Goal: Task Accomplishment & Management: Complete application form

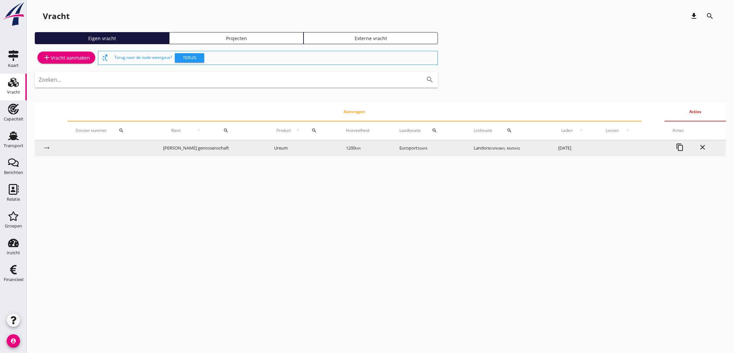
click at [186, 149] on td "[PERSON_NAME] genossenschaft" at bounding box center [210, 148] width 111 height 16
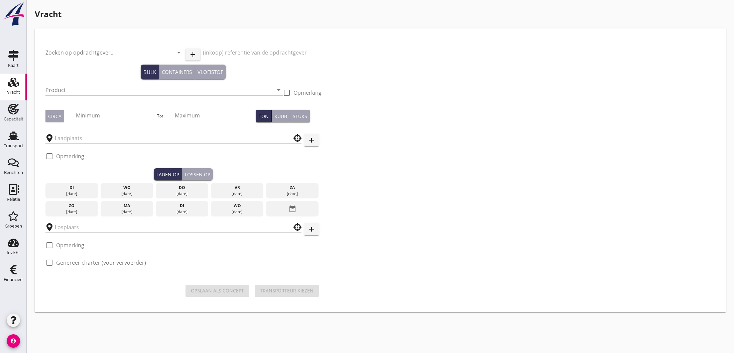
type input "[PERSON_NAME] genossenschaft"
type input "36923"
type input "Ureum (7242)"
type input "1200"
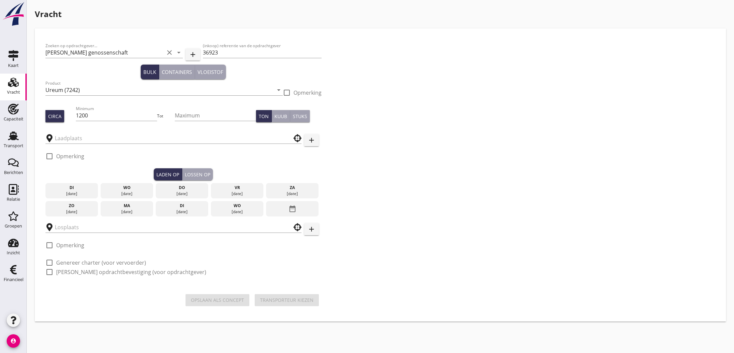
type input "Euroports"
type input "Landor"
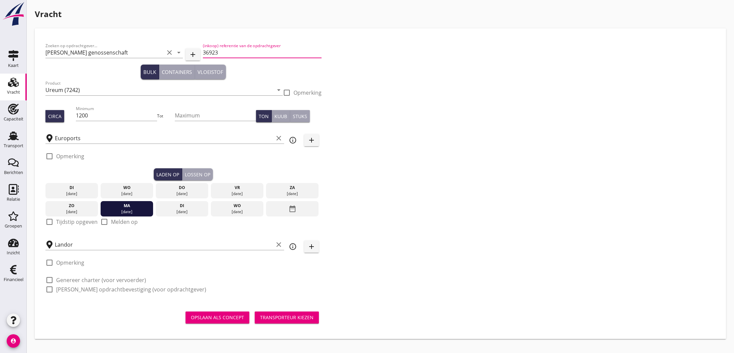
click at [240, 52] on input "36923" at bounding box center [262, 52] width 119 height 11
type input "36923 (1200 Mton) + 36964 (ca. 200 Mton)"
click at [82, 116] on input "1200" at bounding box center [116, 115] width 81 height 11
type input "1400"
click at [51, 222] on div at bounding box center [49, 221] width 11 height 11
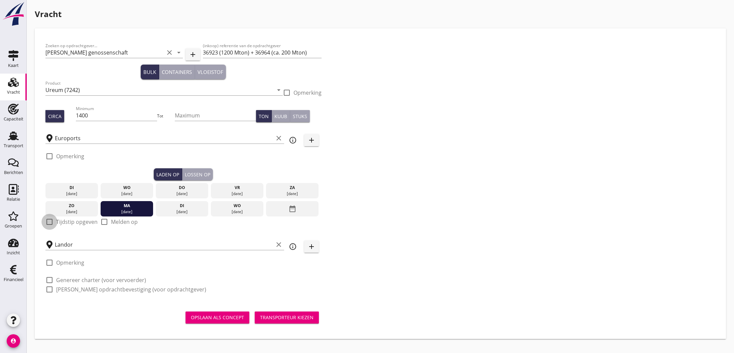
checkbox input "true"
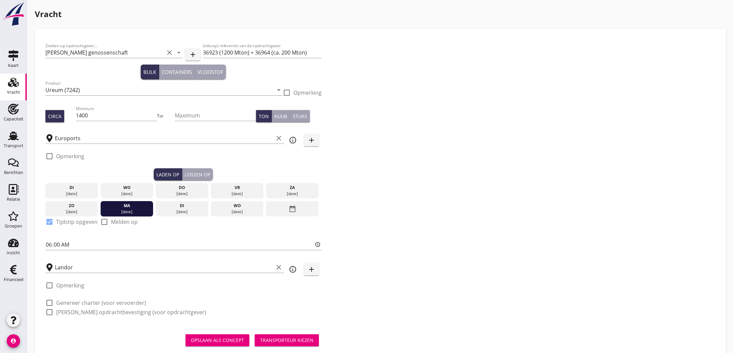
click at [124, 313] on label "[PERSON_NAME] opdrachtbevestiging (voor opdrachtgever)" at bounding box center [131, 312] width 150 height 7
checkbox input "true"
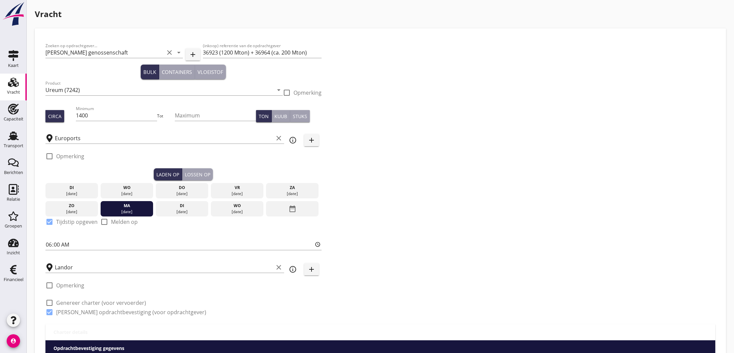
click at [92, 302] on label "Genereer charter (voor vervoerder)" at bounding box center [101, 302] width 90 height 7
checkbox input "true"
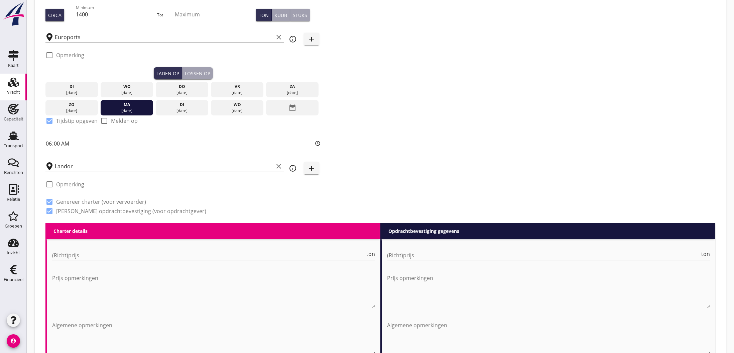
scroll to position [111, 0]
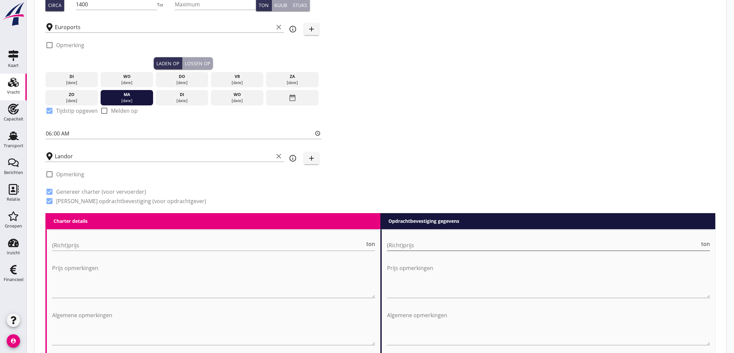
click at [417, 245] on input "(Richt)prijs" at bounding box center [543, 245] width 313 height 11
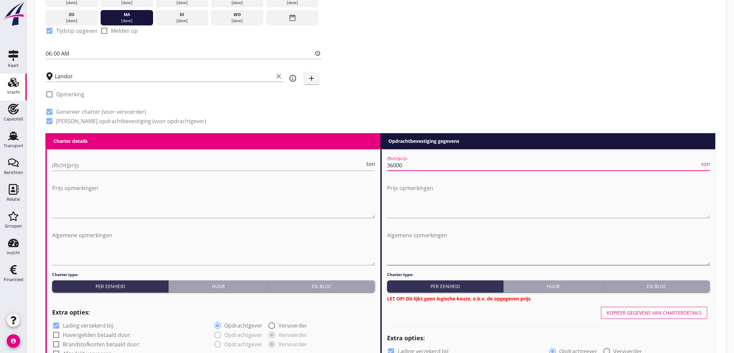
scroll to position [202, 0]
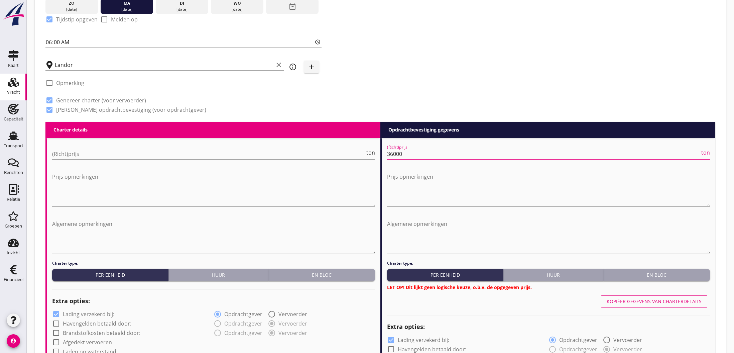
type input "36000"
click at [654, 273] on div "En bloc" at bounding box center [656, 274] width 101 height 7
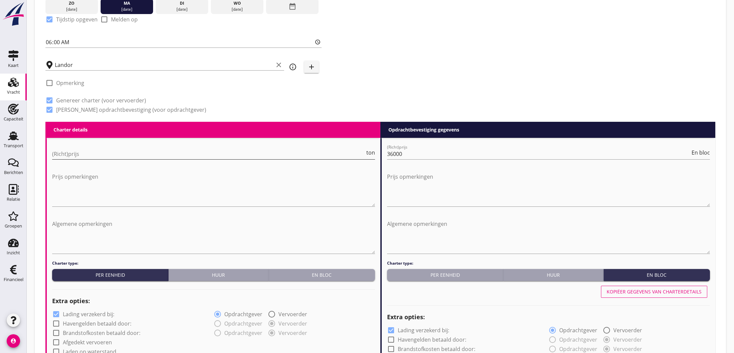
click at [54, 154] on input "(Richt)prijs" at bounding box center [208, 153] width 313 height 11
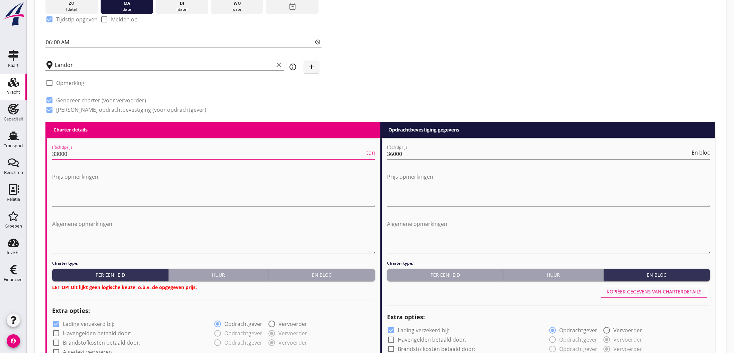
type input "33000"
click at [330, 276] on div "En bloc" at bounding box center [321, 274] width 101 height 7
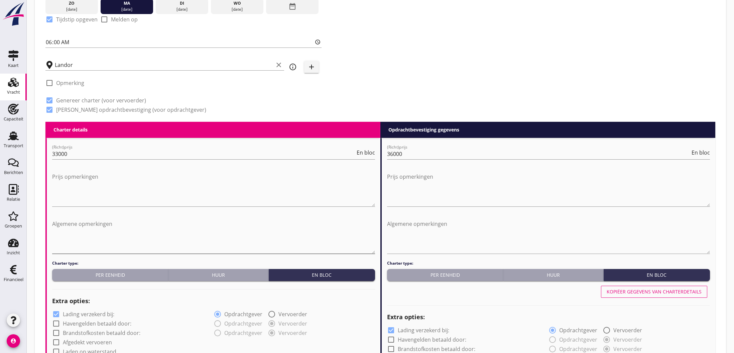
scroll to position [262, 0]
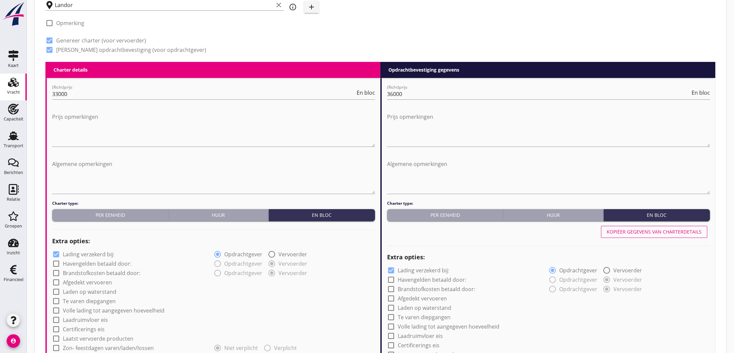
click at [76, 264] on label "Havengelden betaald door:" at bounding box center [97, 263] width 69 height 7
checkbox input "true"
click at [75, 273] on label "Brandstofkosten betaald door:" at bounding box center [102, 272] width 78 height 7
checkbox input "true"
click at [73, 282] on label "Afgedekt vervoeren" at bounding box center [87, 282] width 49 height 7
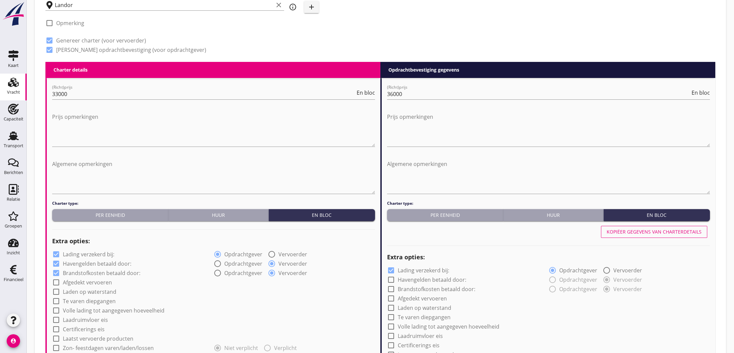
checkbox input "true"
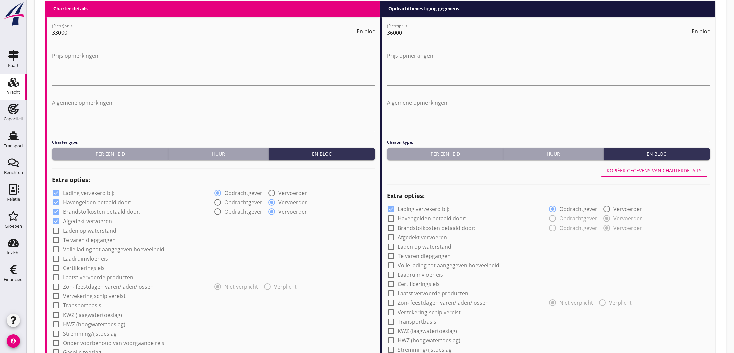
scroll to position [327, 0]
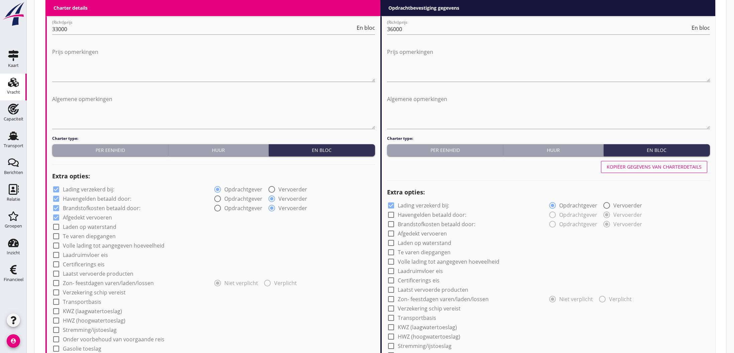
click at [69, 255] on label "Laadruimvloer eis" at bounding box center [85, 254] width 45 height 7
checkbox input "true"
click at [171, 267] on div at bounding box center [209, 269] width 314 height 11
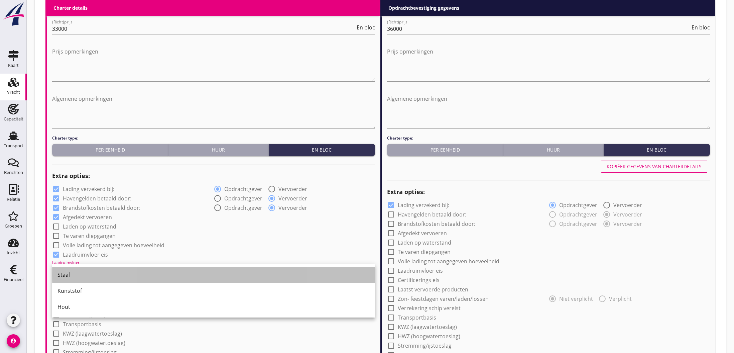
click at [88, 276] on div "Staal" at bounding box center [214, 274] width 312 height 8
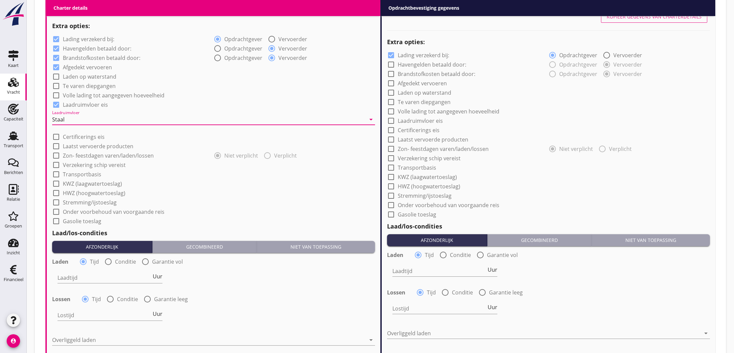
scroll to position [478, 0]
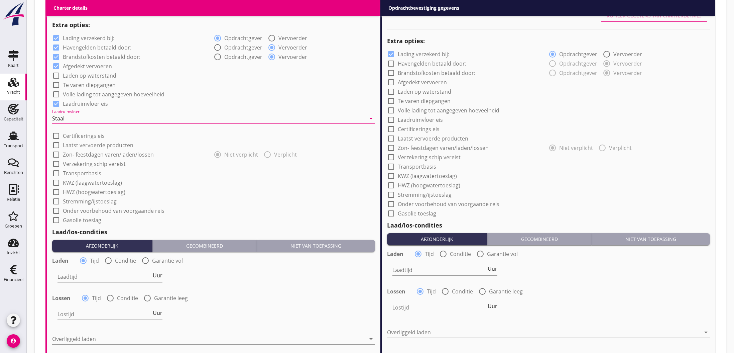
click at [91, 275] on input "Laadtijd" at bounding box center [105, 276] width 94 height 11
type input "48"
click at [85, 311] on input "Lostijd" at bounding box center [105, 314] width 94 height 11
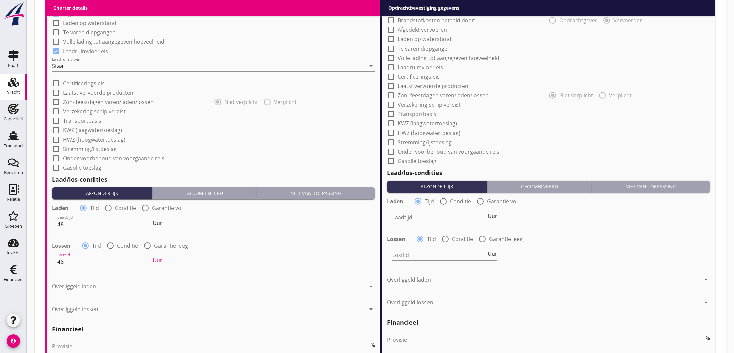
scroll to position [533, 0]
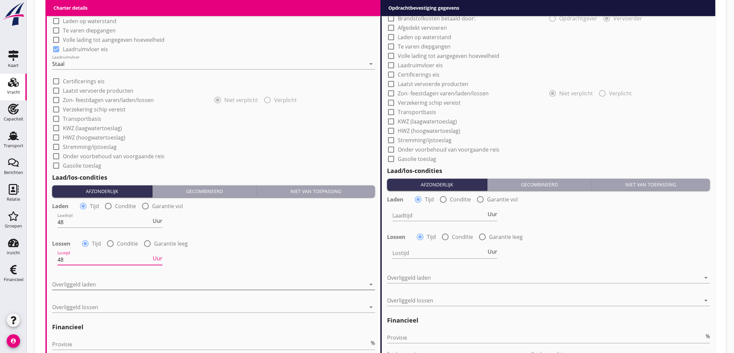
type input "48"
click at [76, 284] on div at bounding box center [209, 284] width 314 height 11
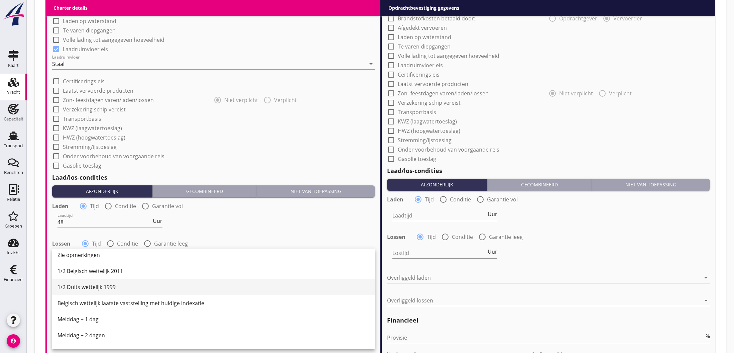
scroll to position [178, 0]
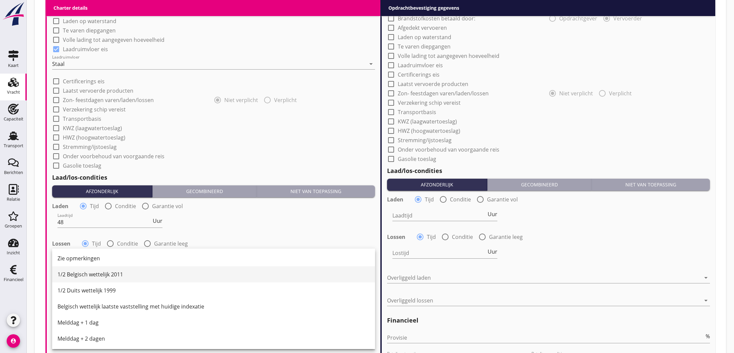
click at [93, 275] on div "1/2 Belgisch wettelijk 2011" at bounding box center [214, 274] width 312 height 8
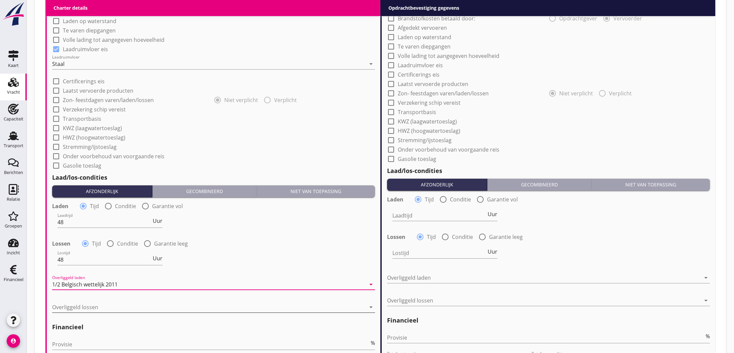
click at [88, 304] on div at bounding box center [209, 307] width 314 height 11
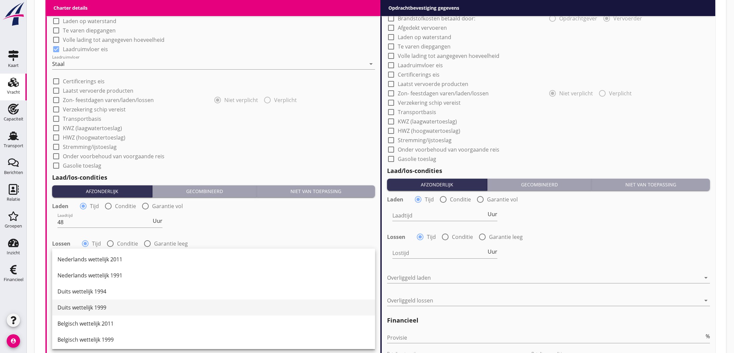
click at [91, 308] on div "Duits wettelijk 1999" at bounding box center [214, 307] width 312 height 8
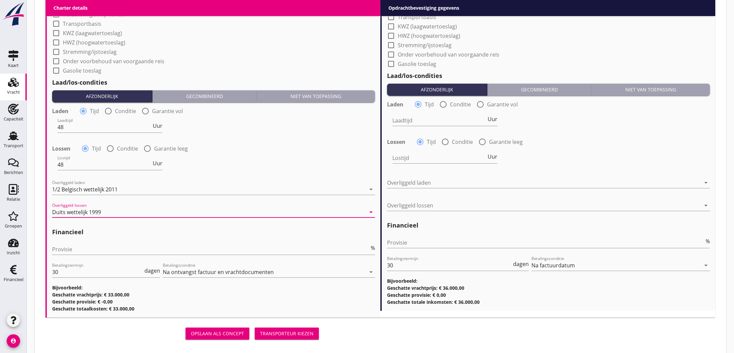
scroll to position [632, 0]
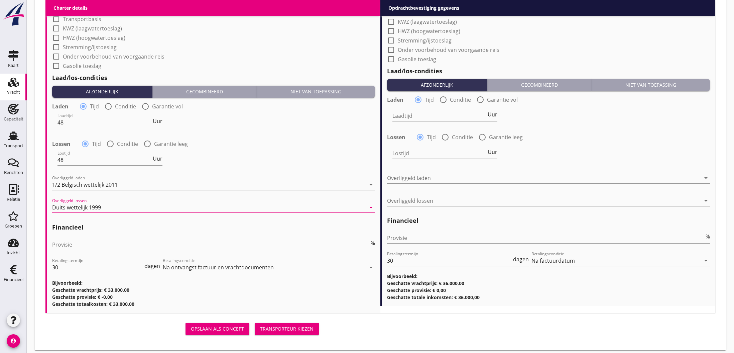
click at [74, 244] on input "Provisie" at bounding box center [210, 244] width 317 height 11
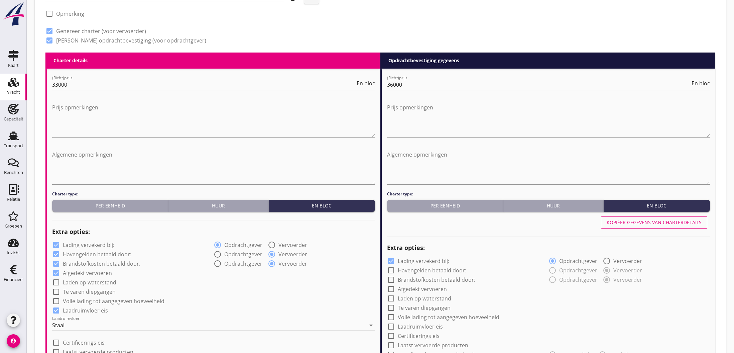
scroll to position [253, 0]
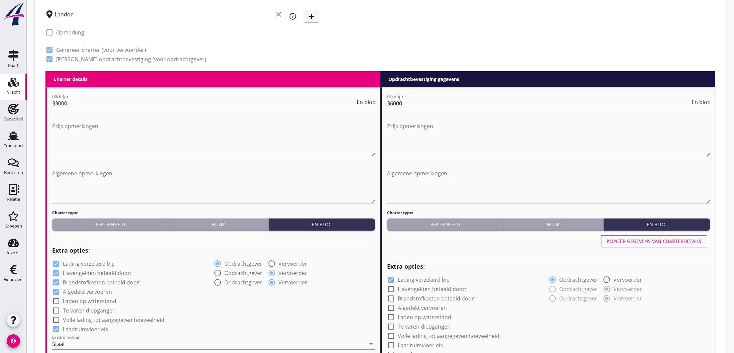
type input "5"
click at [399, 288] on label "Havengelden betaald door:" at bounding box center [432, 289] width 69 height 7
checkbox input "true"
click at [401, 296] on label "Brandstofkosten betaald door:" at bounding box center [437, 298] width 78 height 7
checkbox input "true"
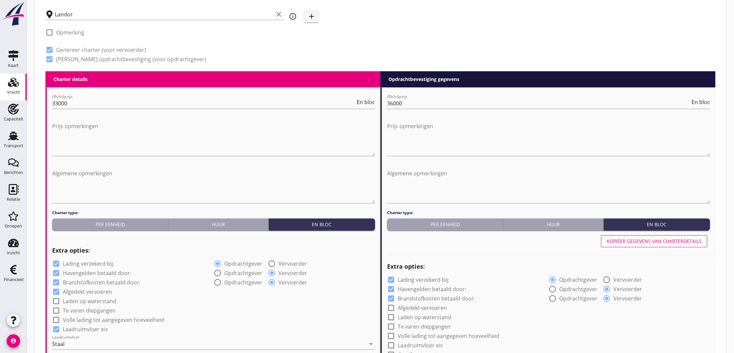
click at [403, 306] on label "Afgedekt vervoeren" at bounding box center [422, 307] width 49 height 7
checkbox input "true"
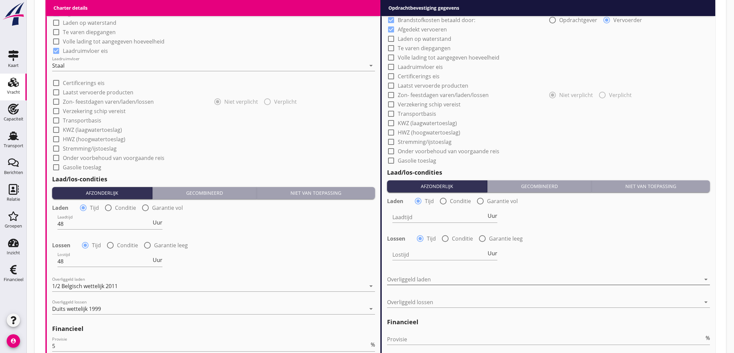
scroll to position [575, 0]
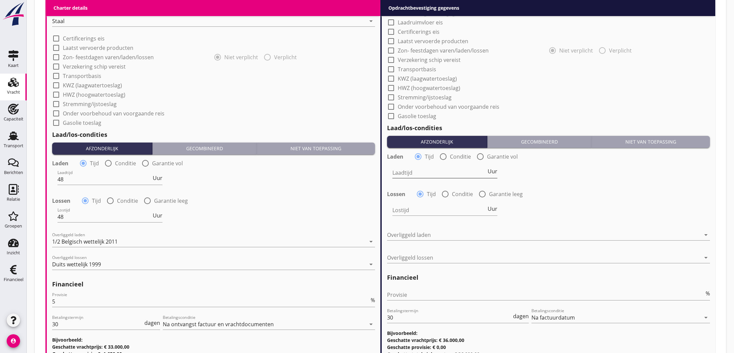
click at [408, 175] on input "Laadtijd" at bounding box center [440, 172] width 94 height 11
type input "48"
click at [406, 210] on input "Lostijd" at bounding box center [440, 210] width 94 height 11
type input "48"
click at [420, 237] on div at bounding box center [544, 234] width 314 height 11
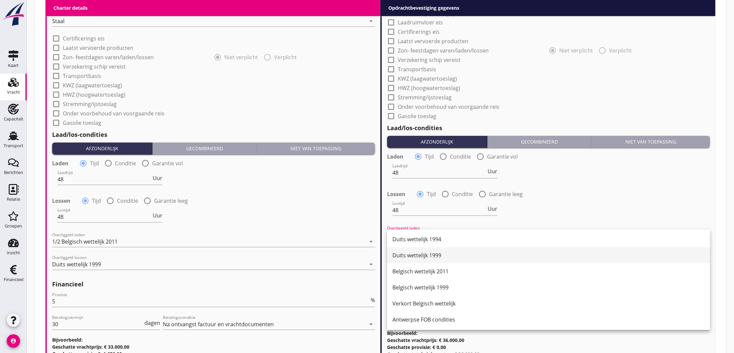
scroll to position [35, 0]
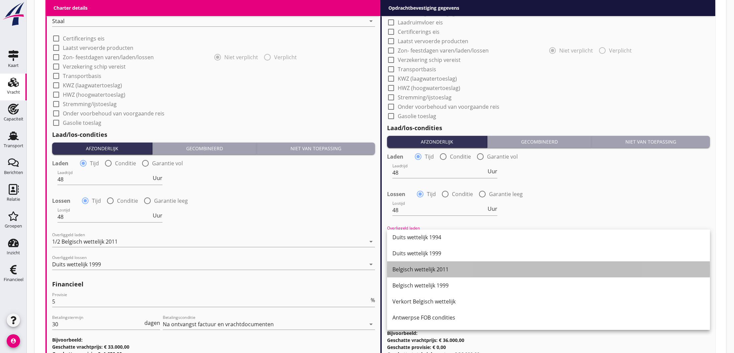
click at [427, 270] on div "Belgisch wettelijk 2011" at bounding box center [549, 269] width 312 height 8
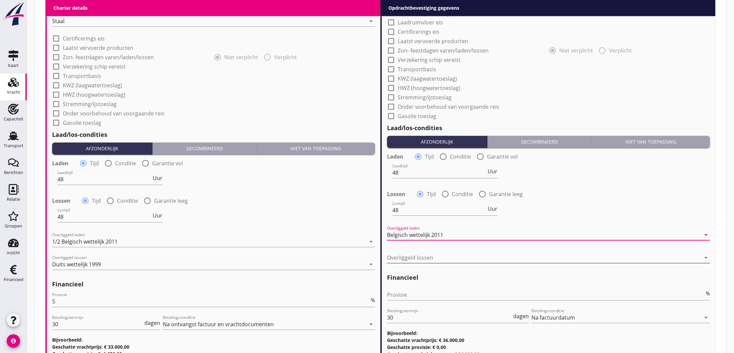
click at [415, 258] on div at bounding box center [544, 257] width 314 height 11
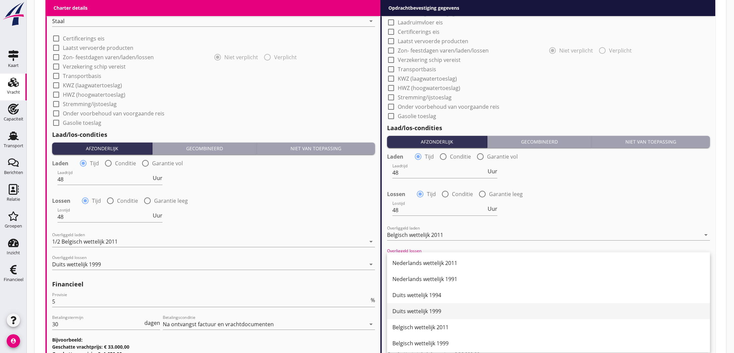
click at [415, 312] on div "Duits wettelijk 1999" at bounding box center [549, 311] width 312 height 8
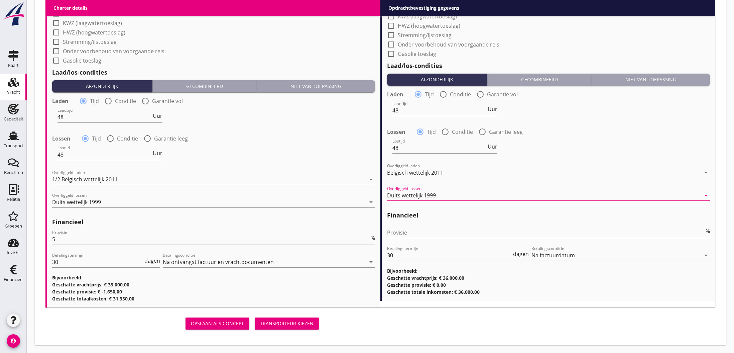
scroll to position [638, 0]
click at [290, 323] on div "Transporteur kiezen" at bounding box center [286, 323] width 53 height 7
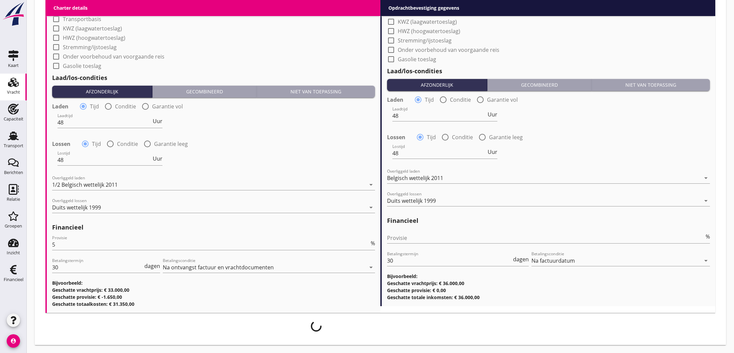
scroll to position [632, 0]
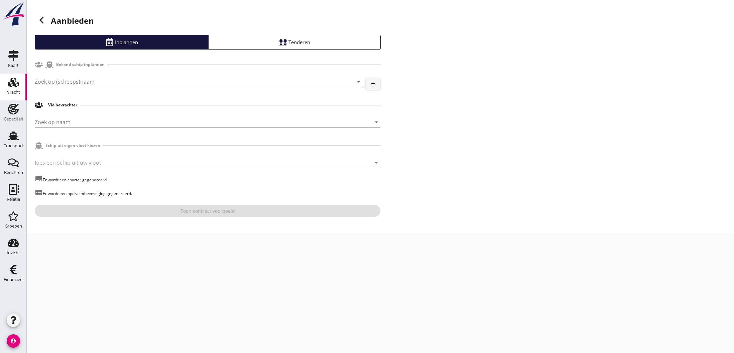
click at [101, 80] on input "Zoek op (scheeps)naam" at bounding box center [189, 81] width 309 height 11
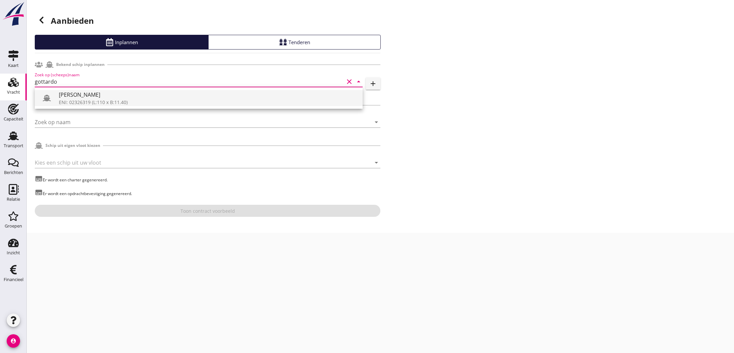
click at [84, 100] on div "ENI: 02326319 (L:110 x B:11.40)" at bounding box center [208, 102] width 299 height 7
type input "[PERSON_NAME]"
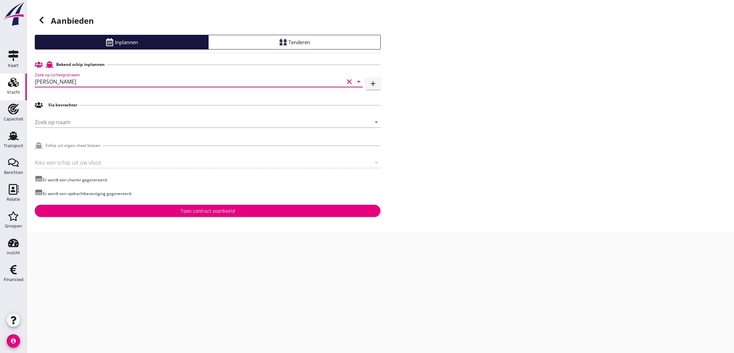
click at [215, 212] on div "Toon contract voorbeeld" at bounding box center [208, 210] width 54 height 7
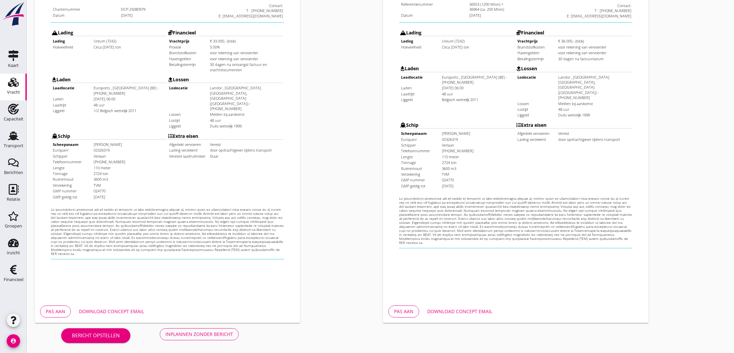
scroll to position [142, 0]
click at [206, 334] on div "Inplannen zonder bericht" at bounding box center [199, 333] width 68 height 7
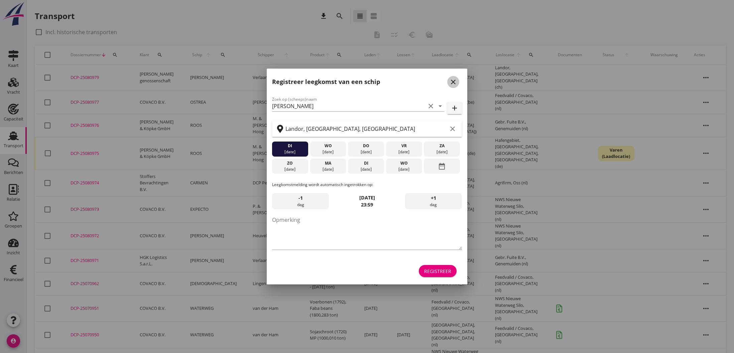
click at [453, 82] on icon "close" at bounding box center [453, 82] width 8 height 8
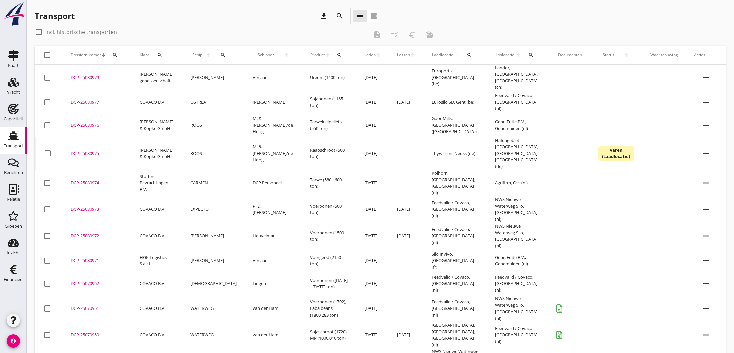
click at [87, 75] on div "DCP-25080979" at bounding box center [97, 77] width 53 height 7
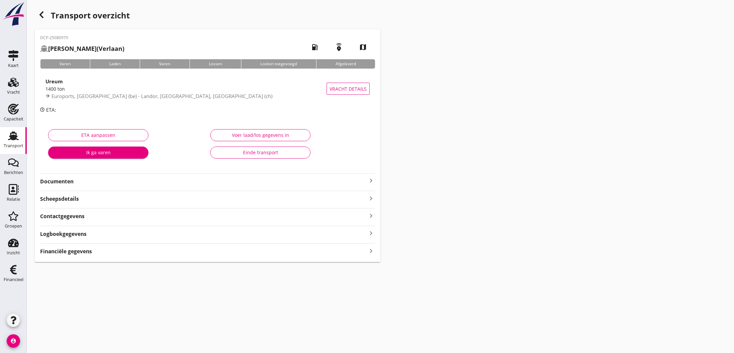
click at [372, 180] on icon "keyboard_arrow_right" at bounding box center [371, 181] width 8 height 8
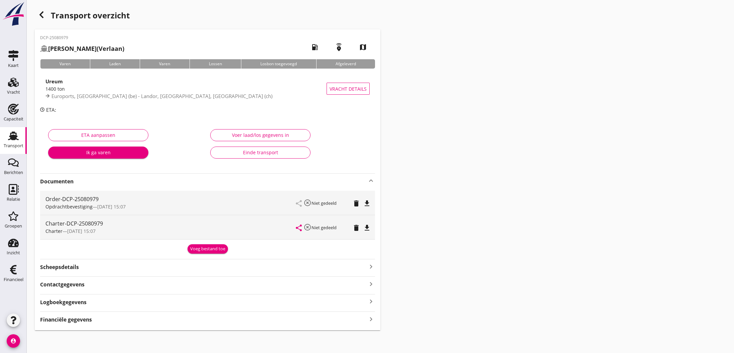
click at [213, 249] on div "Voeg bestand toe" at bounding box center [207, 248] width 35 height 7
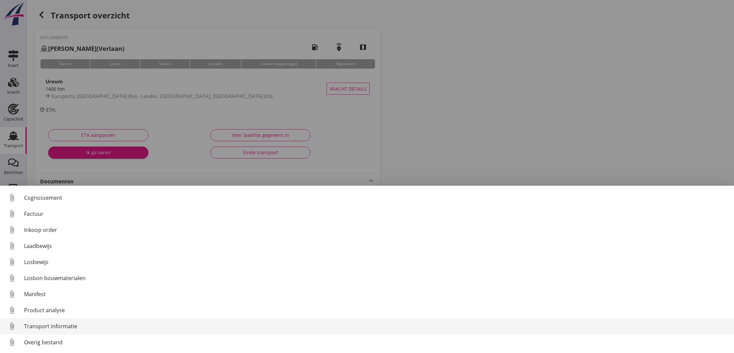
scroll to position [31, 0]
click at [53, 327] on div "Transport informatie" at bounding box center [376, 326] width 705 height 8
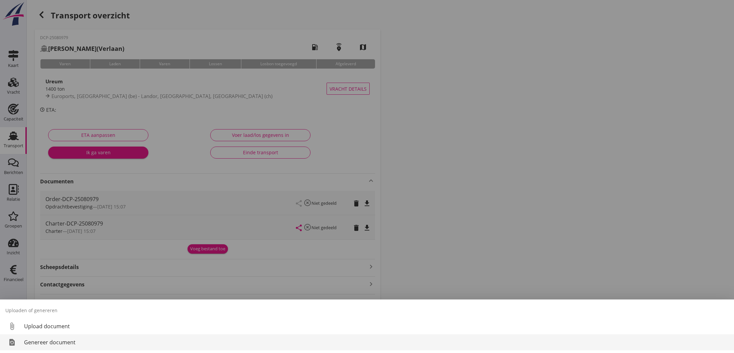
click at [54, 343] on div "Genereer document" at bounding box center [376, 342] width 705 height 8
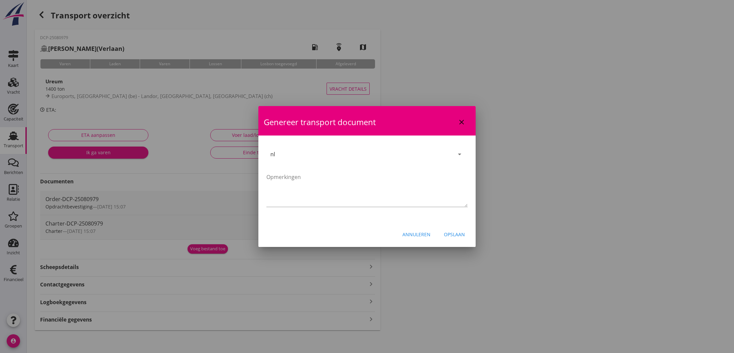
click at [456, 234] on div "Opslaan" at bounding box center [454, 234] width 21 height 7
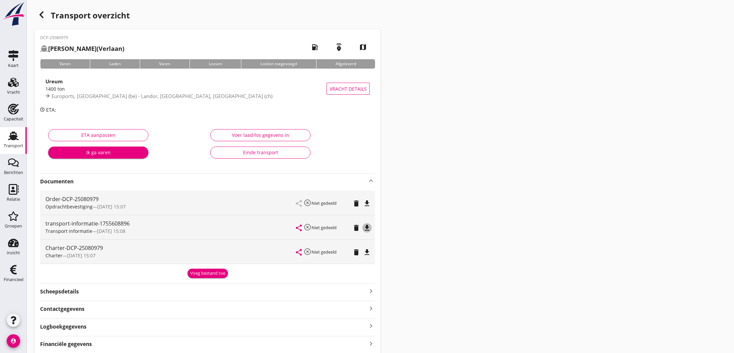
click at [370, 228] on icon "file_download" at bounding box center [367, 228] width 8 height 8
click at [368, 228] on icon "open_in_browser" at bounding box center [367, 228] width 8 height 8
click at [44, 15] on icon "button" at bounding box center [41, 15] width 8 height 8
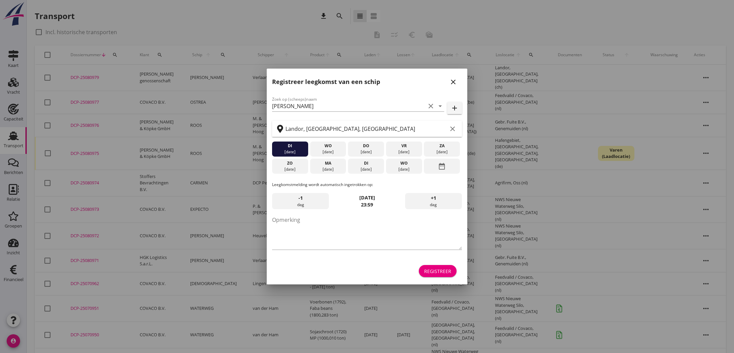
click at [453, 81] on icon "close" at bounding box center [453, 82] width 8 height 8
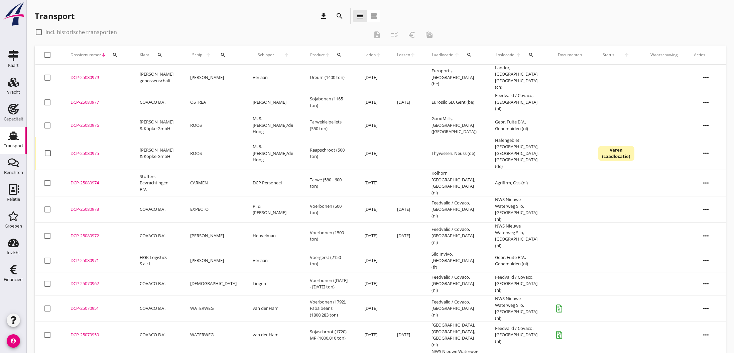
click at [92, 206] on div "DCP-25080973" at bounding box center [97, 209] width 53 height 7
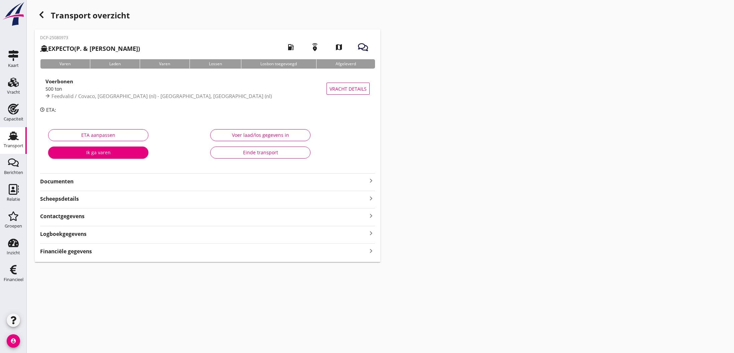
click at [371, 180] on icon "keyboard_arrow_right" at bounding box center [371, 181] width 8 height 8
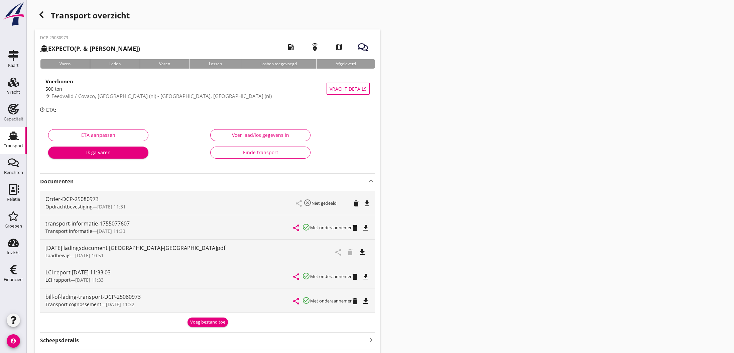
click at [361, 252] on icon "file_download" at bounding box center [362, 252] width 8 height 8
click at [361, 252] on icon "open_in_browser" at bounding box center [362, 252] width 8 height 8
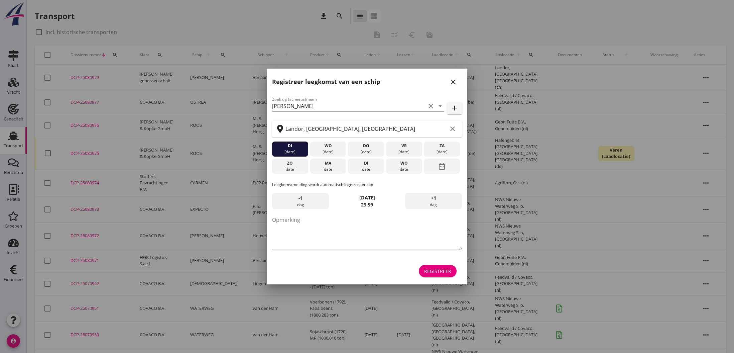
drag, startPoint x: 453, startPoint y: 84, endPoint x: 430, endPoint y: 97, distance: 25.9
click at [453, 84] on icon "close" at bounding box center [453, 82] width 8 height 8
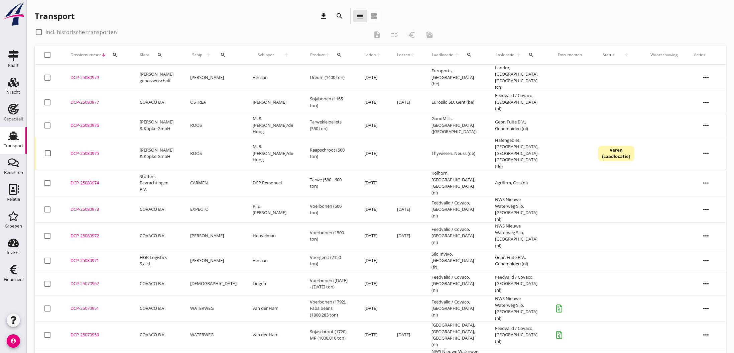
click at [82, 74] on div "DCP-25080979" at bounding box center [97, 77] width 53 height 7
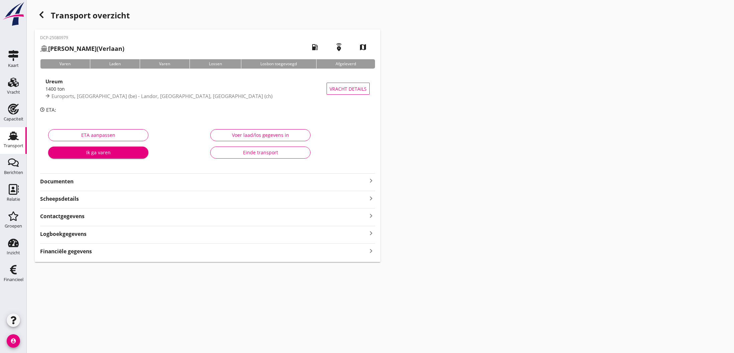
click at [370, 181] on icon "keyboard_arrow_right" at bounding box center [371, 181] width 8 height 8
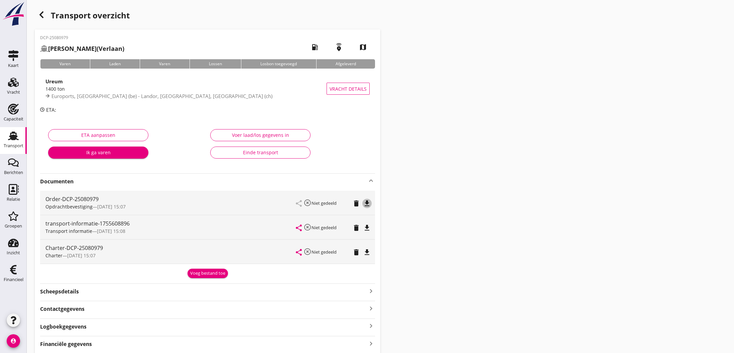
click at [368, 203] on icon "file_download" at bounding box center [367, 203] width 8 height 8
click at [367, 203] on icon "open_in_browser" at bounding box center [367, 203] width 8 height 8
click at [366, 253] on icon "file_download" at bounding box center [367, 252] width 8 height 8
click at [366, 253] on icon "open_in_browser" at bounding box center [367, 252] width 8 height 8
click at [42, 16] on use "button" at bounding box center [41, 14] width 4 height 7
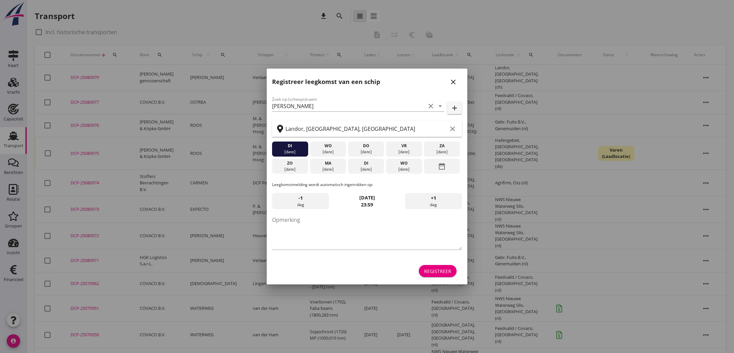
drag, startPoint x: 450, startPoint y: 81, endPoint x: 365, endPoint y: 232, distance: 173.0
click at [450, 81] on icon "close" at bounding box center [453, 82] width 8 height 8
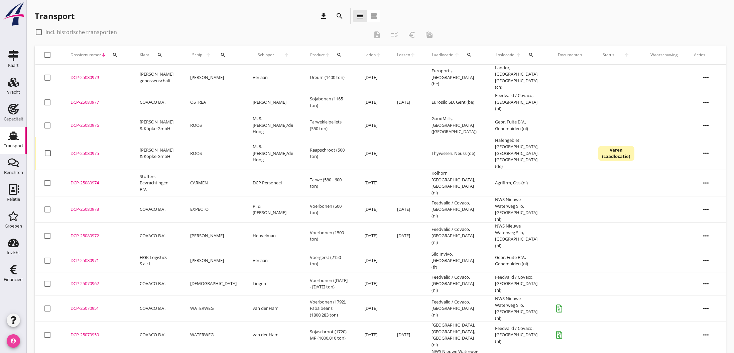
click at [11, 342] on icon "account_circle" at bounding box center [13, 340] width 13 height 13
click at [46, 337] on div "Uitloggen" at bounding box center [50, 338] width 28 height 8
